Goal: Find specific page/section: Find specific page/section

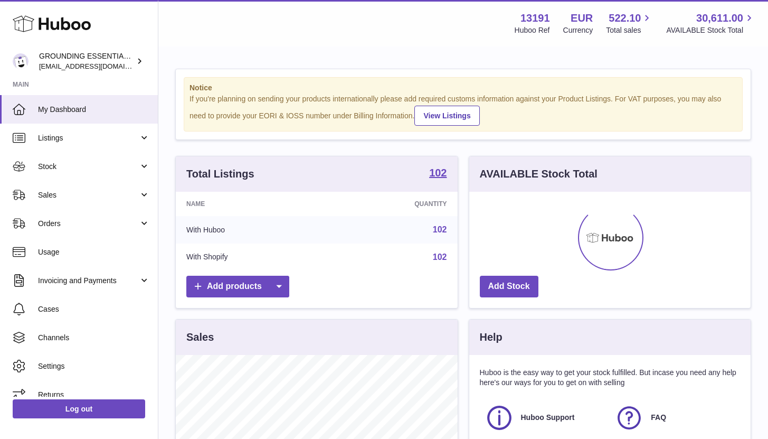
scroll to position [165, 281]
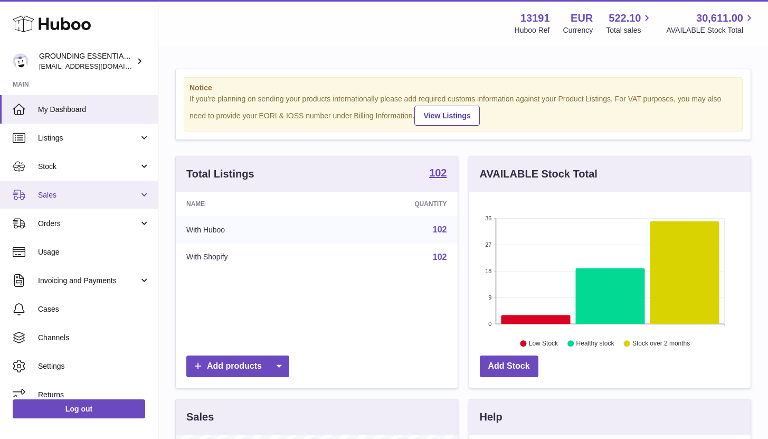
click at [111, 200] on span "Sales" at bounding box center [88, 195] width 101 height 10
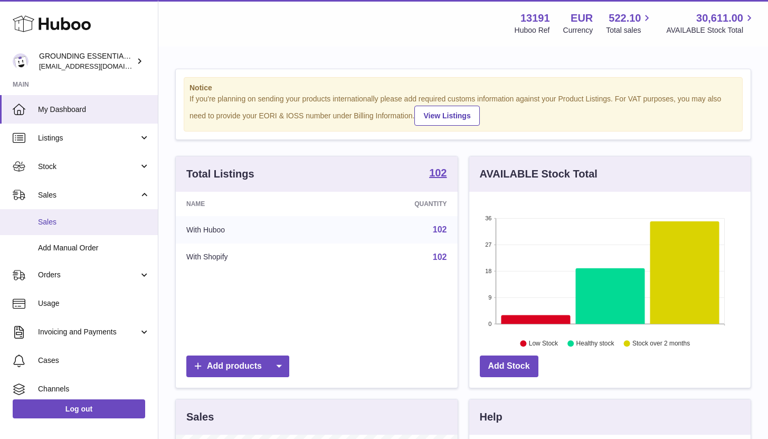
click at [113, 227] on span "Sales" at bounding box center [94, 222] width 112 height 10
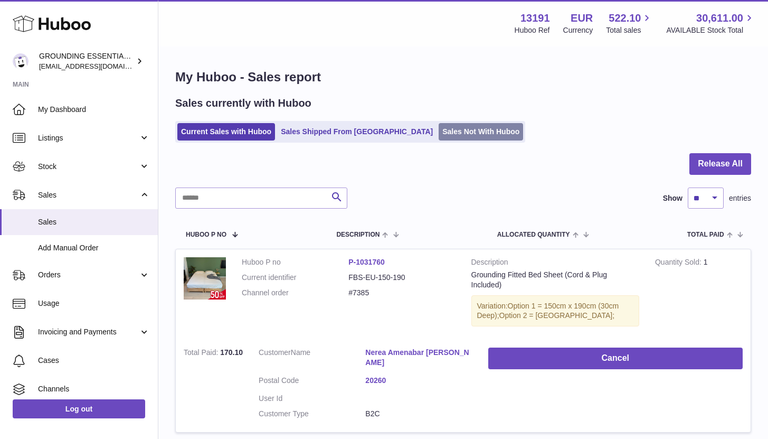
click at [439, 126] on link "Sales Not With Huboo" at bounding box center [481, 131] width 84 height 17
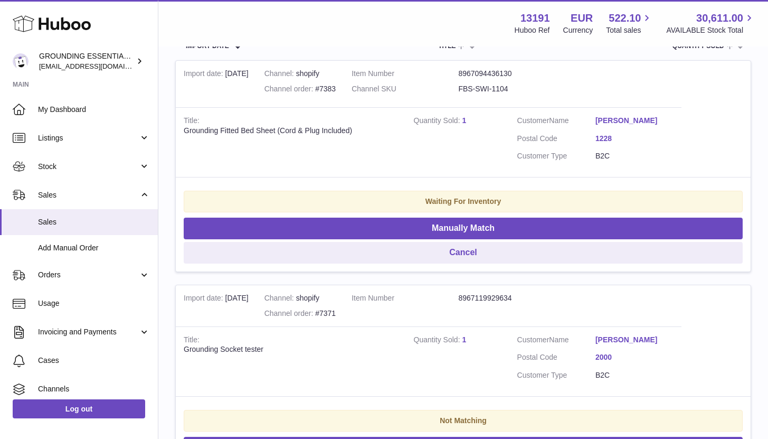
scroll to position [80, 0]
